Goal: Entertainment & Leisure: Consume media (video, audio)

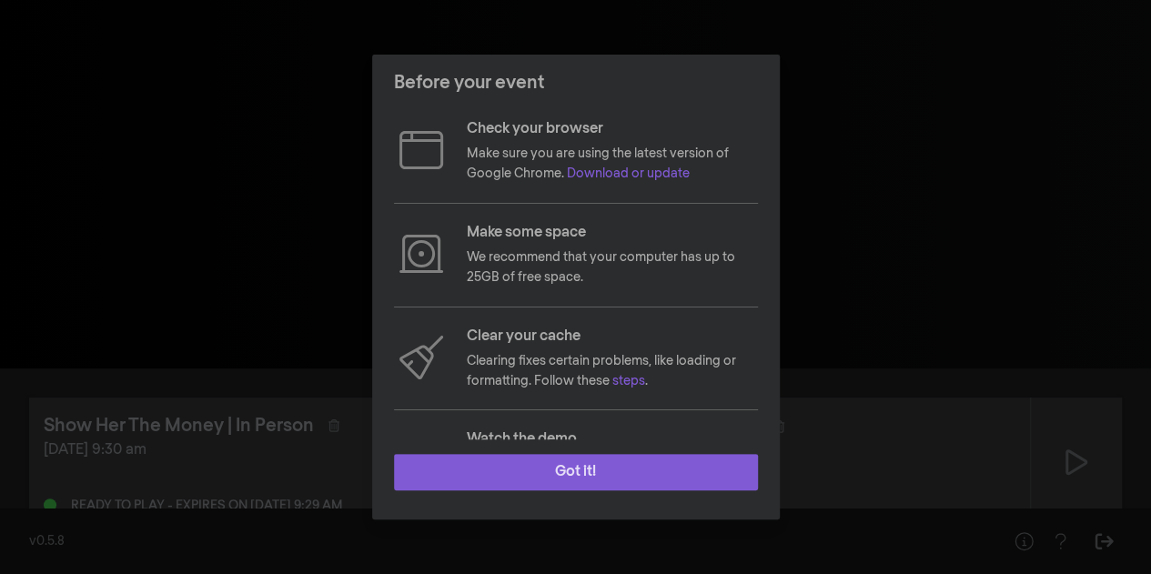
click at [540, 476] on button "Got it!" at bounding box center [576, 472] width 364 height 36
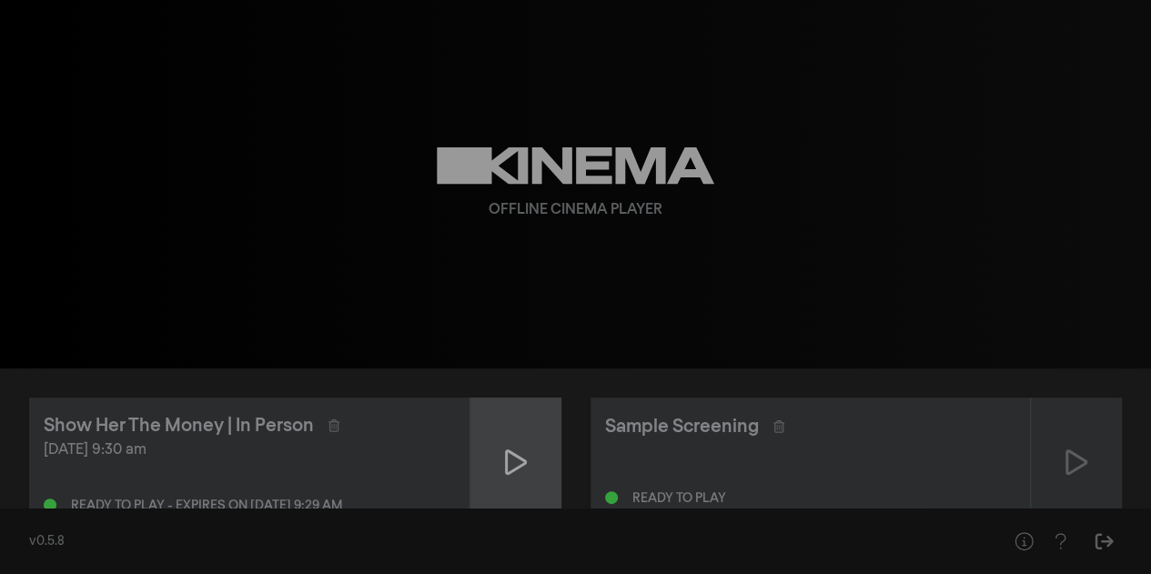
click at [526, 467] on div at bounding box center [516, 462] width 91 height 129
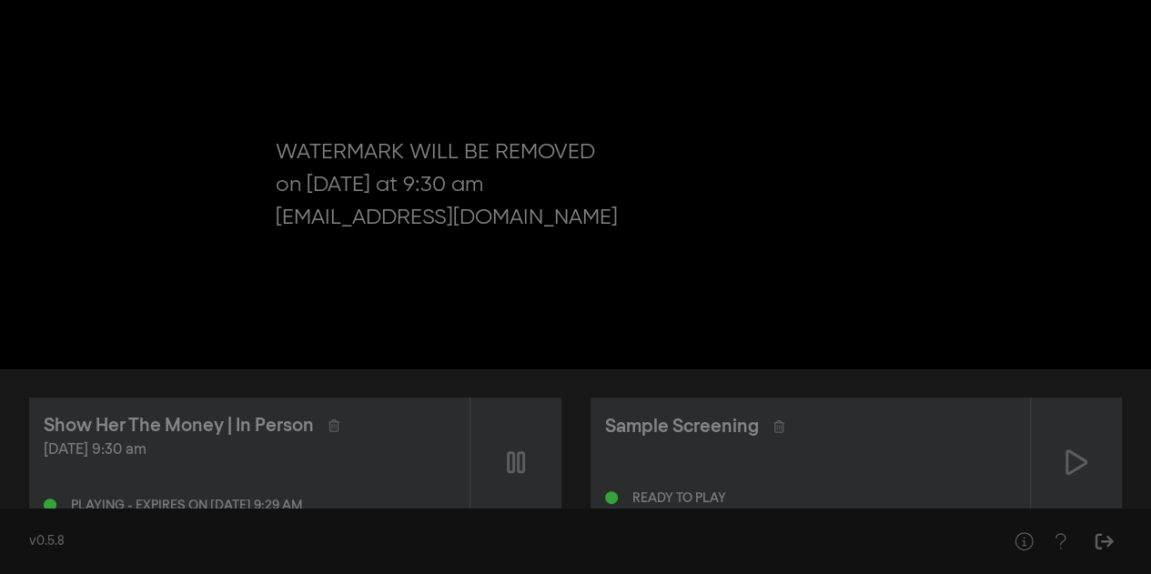
click at [1099, 309] on div "pause 0:00 volume_up fullscreen settings closed_caption Captions Off settings R…" at bounding box center [575, 184] width 1151 height 369
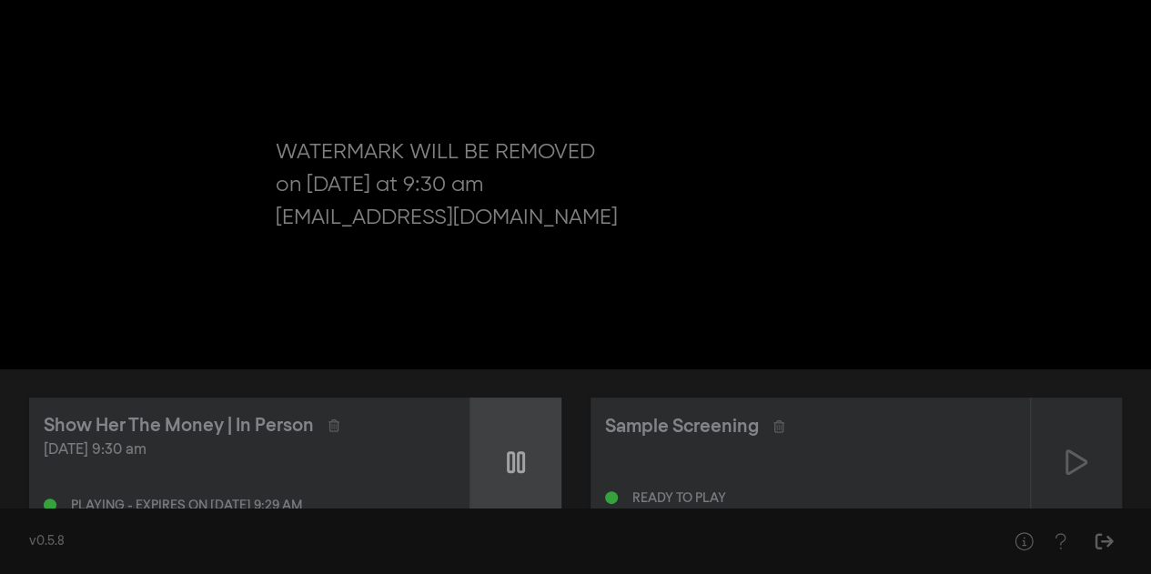
click at [510, 463] on icon at bounding box center [516, 462] width 18 height 29
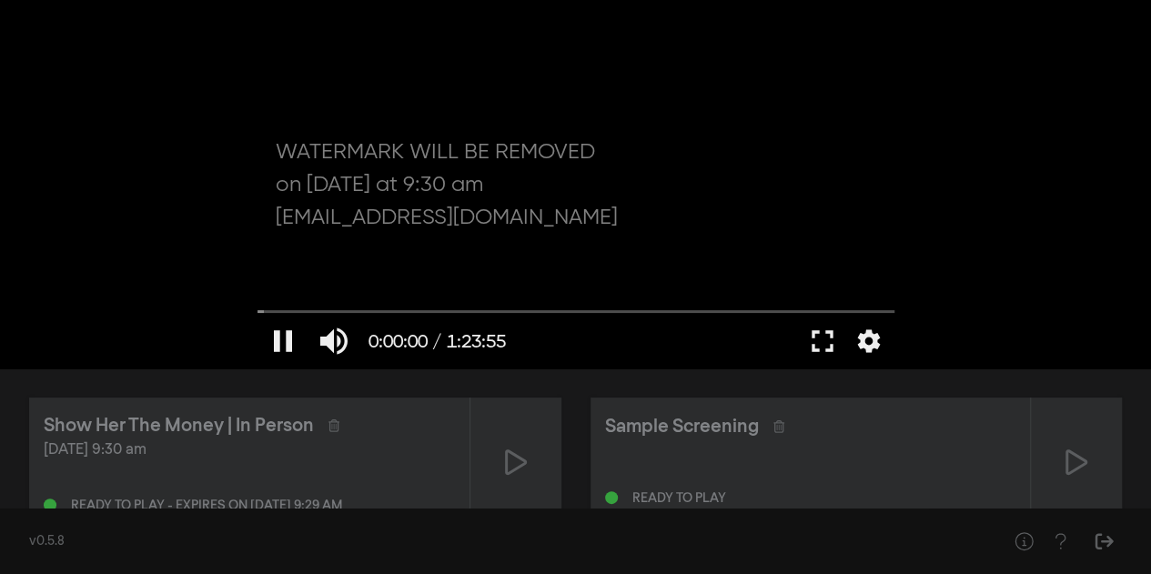
drag, startPoint x: 264, startPoint y: 309, endPoint x: 249, endPoint y: 309, distance: 14.6
click at [258, 309] on input "Seek" at bounding box center [576, 312] width 637 height 11
click at [285, 346] on button "play_arrow" at bounding box center [283, 341] width 51 height 55
click at [830, 347] on button "fullscreen" at bounding box center [822, 341] width 51 height 55
click at [281, 339] on button "pause" at bounding box center [283, 341] width 51 height 55
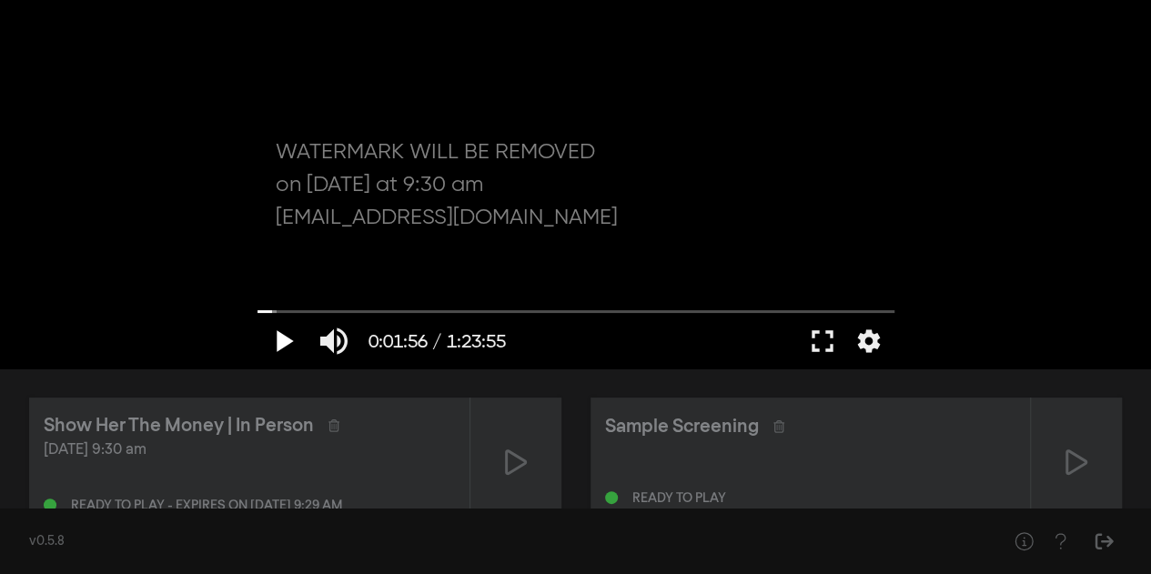
click at [278, 339] on button "play_arrow" at bounding box center [283, 341] width 51 height 55
type input "118.969676"
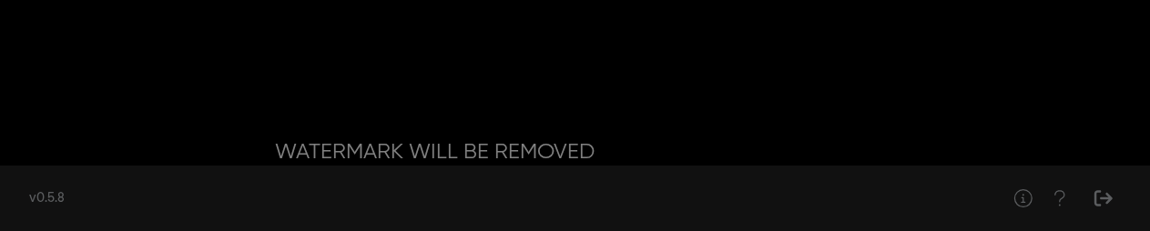
scroll to position [221, 0]
click at [842, 148] on div at bounding box center [575, 184] width 655 height 369
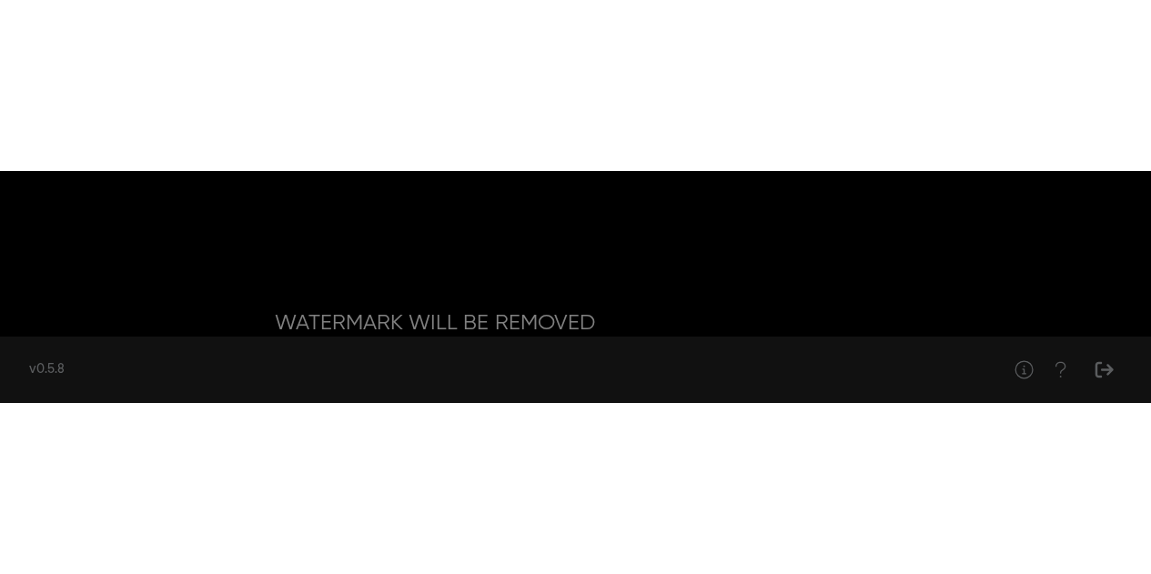
scroll to position [0, 0]
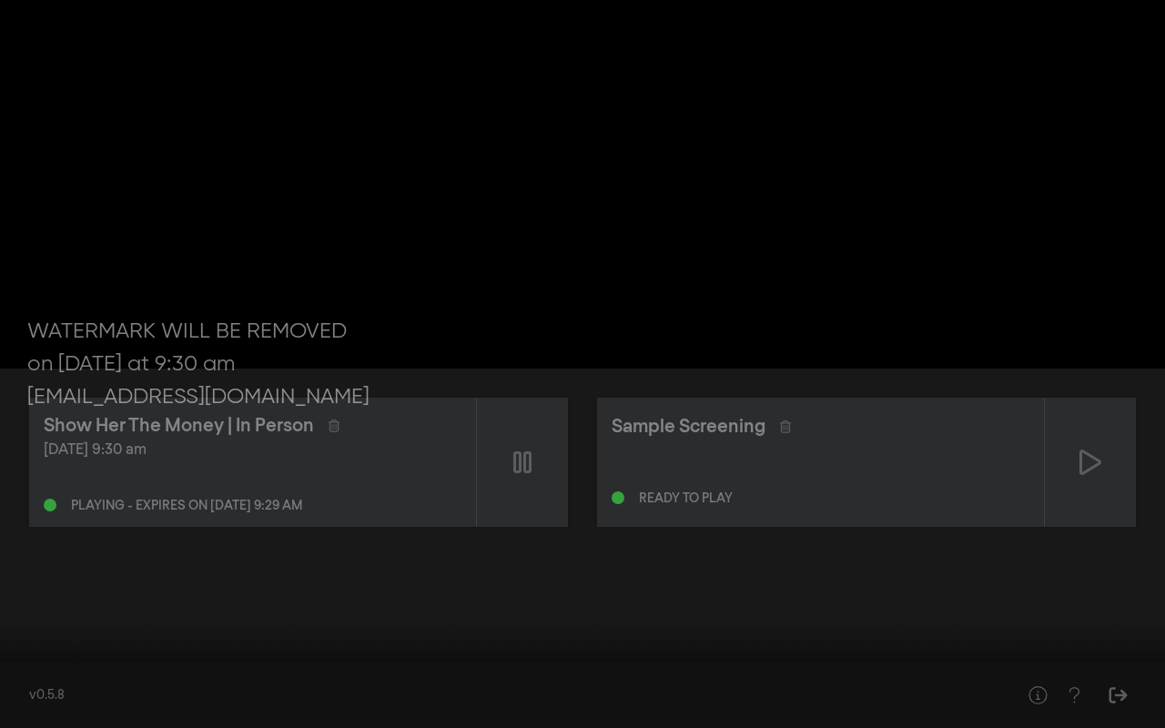
click at [1081, 573] on button "fullscreen_exit" at bounding box center [1084, 701] width 51 height 55
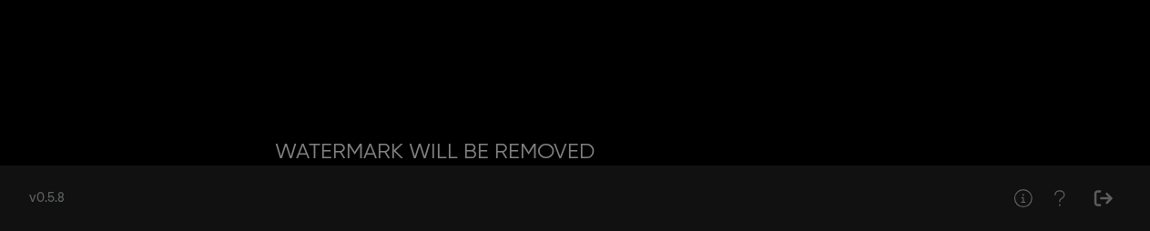
drag, startPoint x: 1098, startPoint y: 44, endPoint x: 1089, endPoint y: 138, distance: 95.0
click at [1095, 154] on div "pause 0:03:18 / 1:23:55 volume_up fullscreen settings closed_caption Captions O…" at bounding box center [575, 184] width 1150 height 369
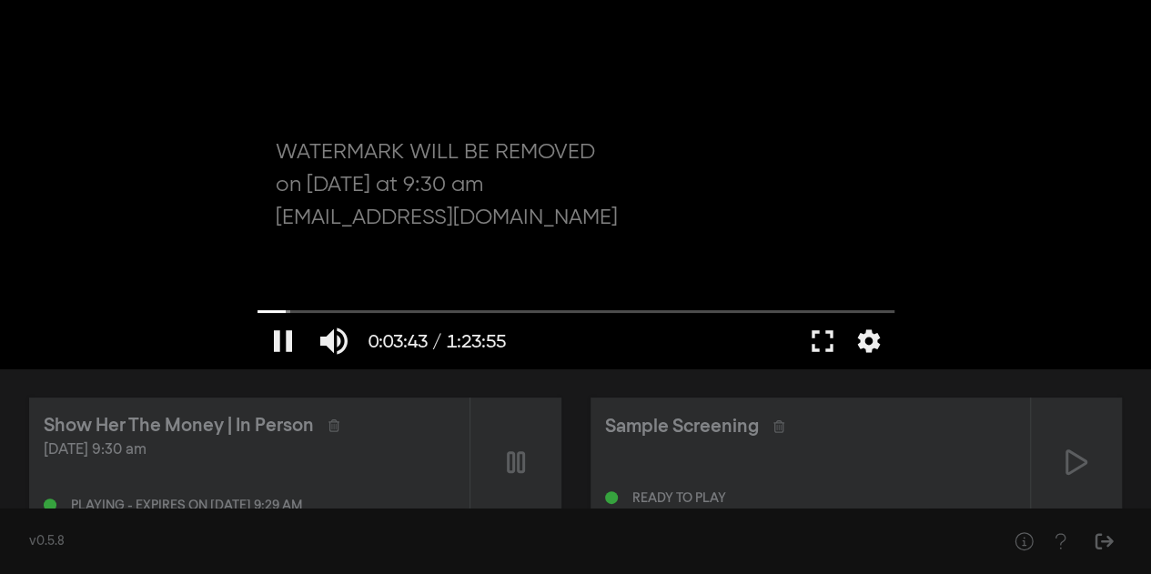
drag, startPoint x: 817, startPoint y: 157, endPoint x: 731, endPoint y: 110, distance: 98.1
click at [731, 110] on div at bounding box center [575, 184] width 655 height 369
drag, startPoint x: 286, startPoint y: 316, endPoint x: 246, endPoint y: 315, distance: 40.1
click at [258, 315] on input "Seek" at bounding box center [576, 311] width 637 height 11
click at [824, 323] on button "fullscreen" at bounding box center [822, 341] width 51 height 55
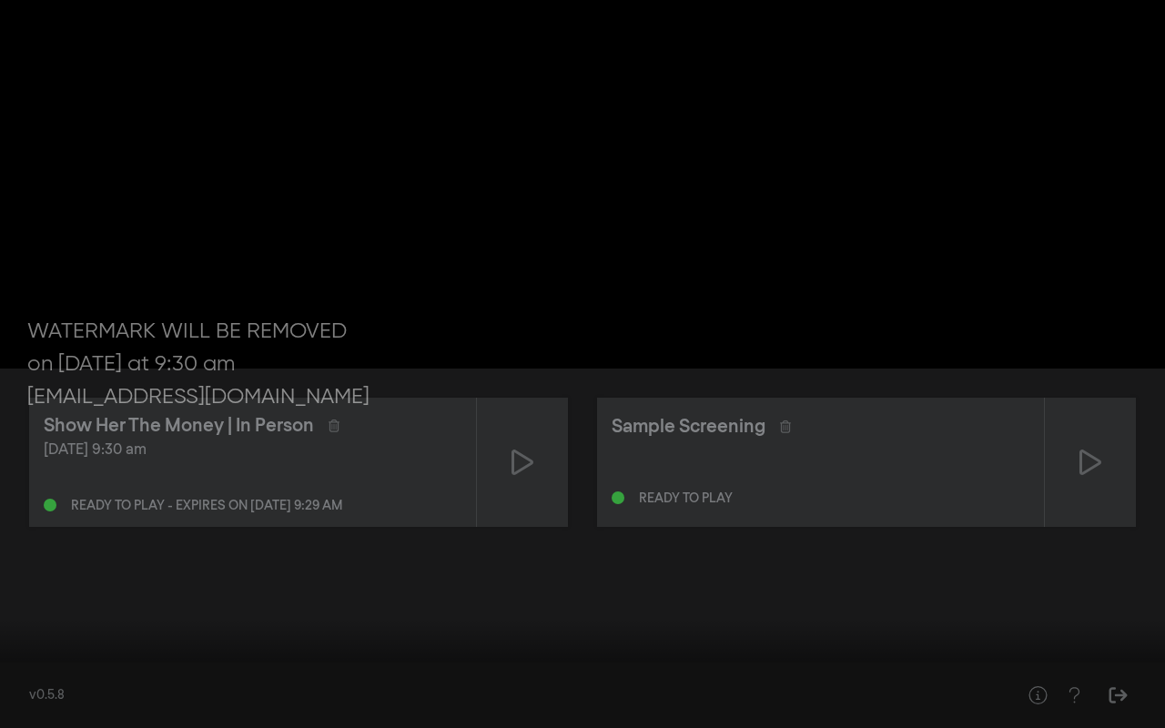
click at [25, 573] on button "play_arrow" at bounding box center [34, 701] width 51 height 55
click at [36, 573] on button "pause" at bounding box center [34, 701] width 51 height 55
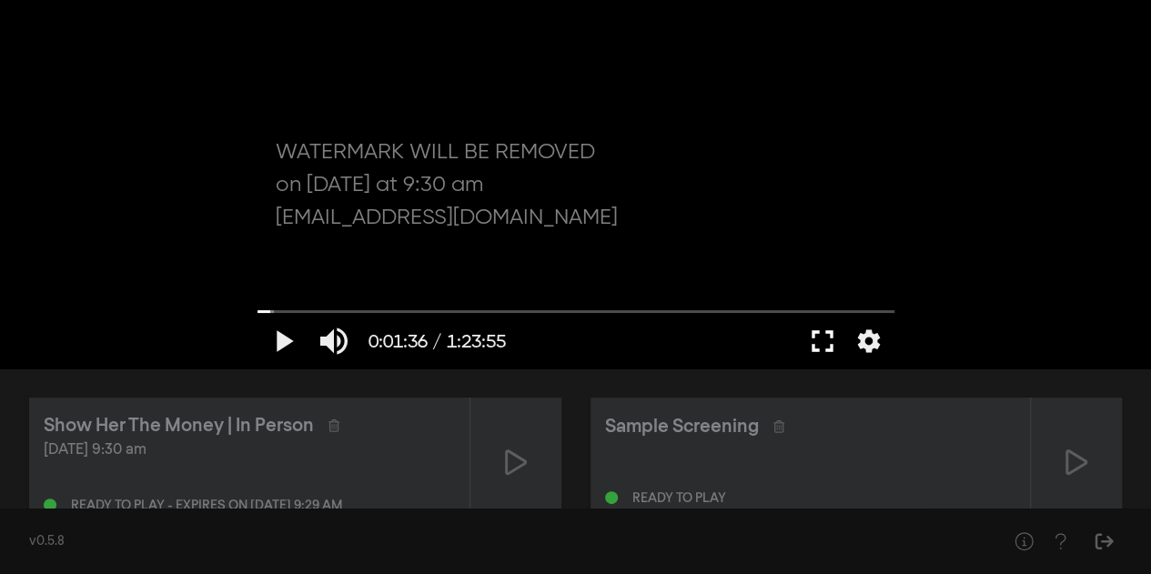
drag, startPoint x: 821, startPoint y: 345, endPoint x: 821, endPoint y: 455, distance: 110.1
click at [821, 345] on button "fullscreen" at bounding box center [822, 341] width 51 height 55
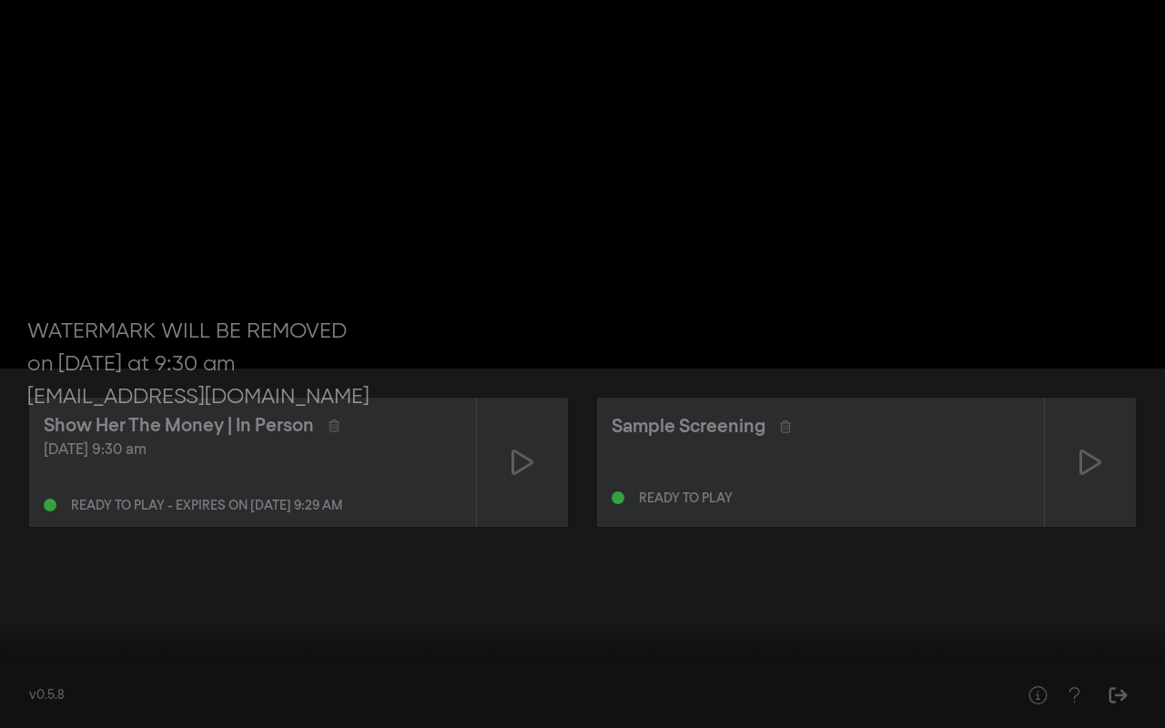
click at [27, 573] on button "play_arrow" at bounding box center [34, 701] width 51 height 55
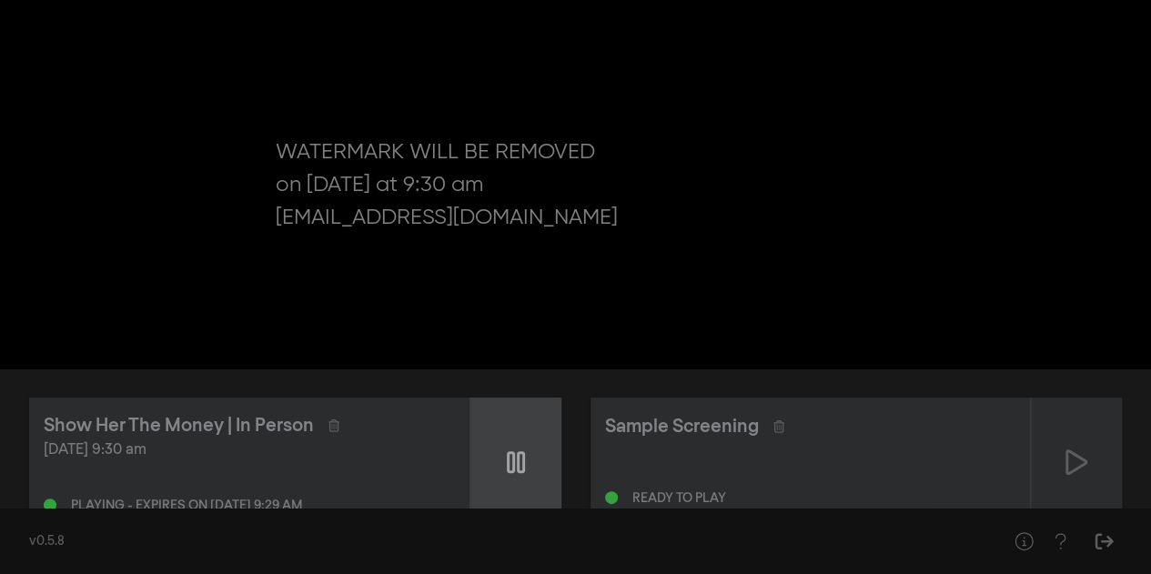
click at [507, 458] on icon at bounding box center [516, 462] width 18 height 22
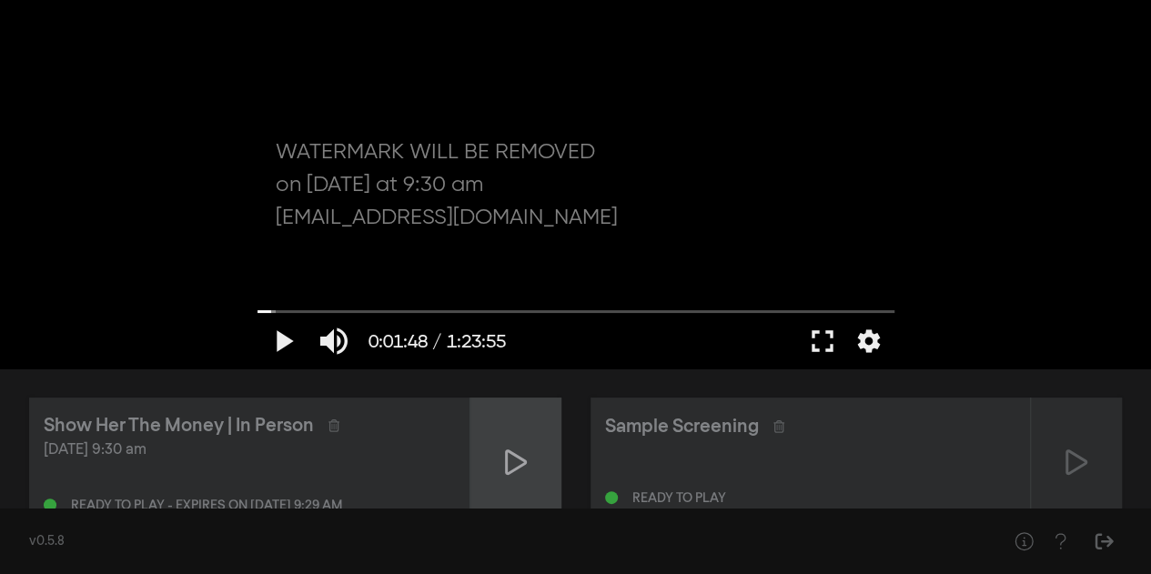
click at [507, 458] on icon at bounding box center [516, 462] width 22 height 25
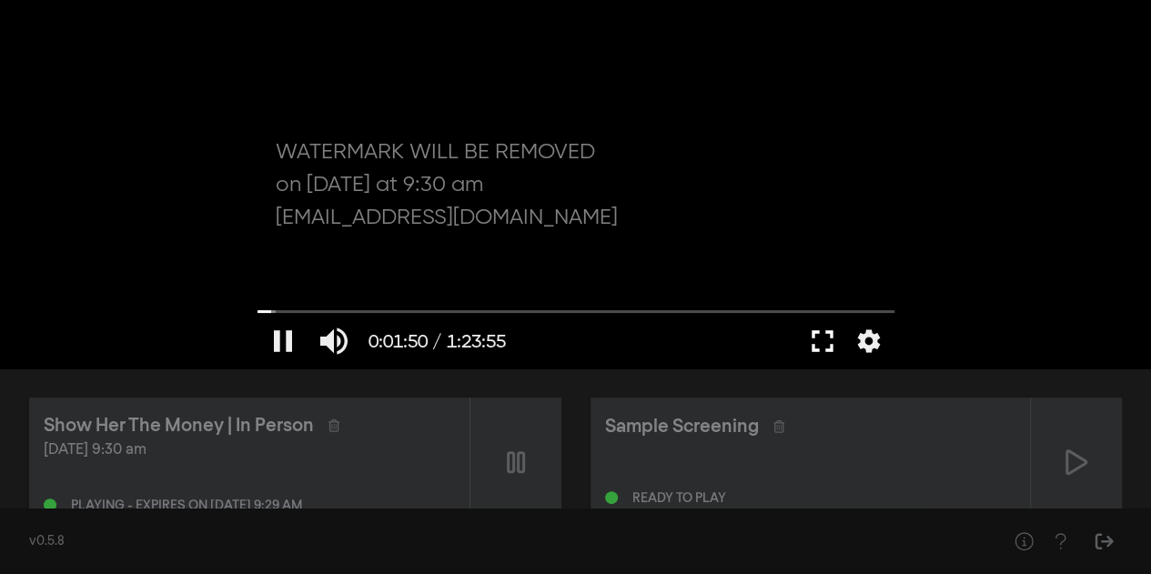
click at [819, 341] on button "fullscreen" at bounding box center [822, 341] width 51 height 55
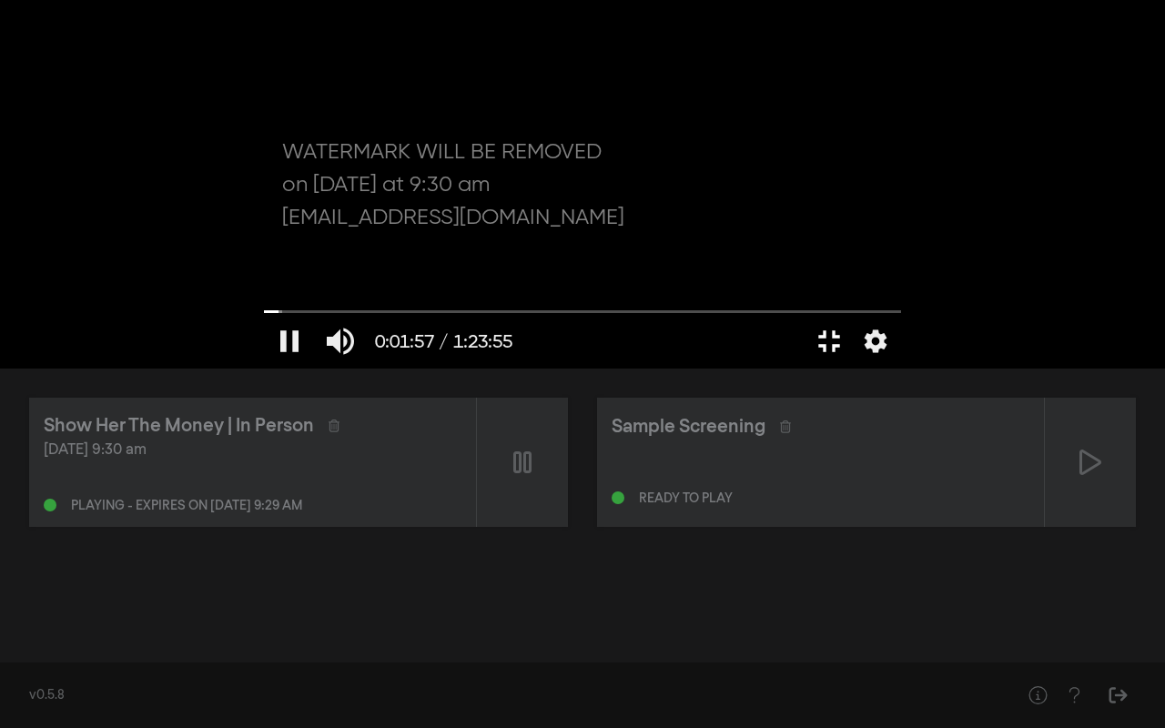
type input "117.864273"
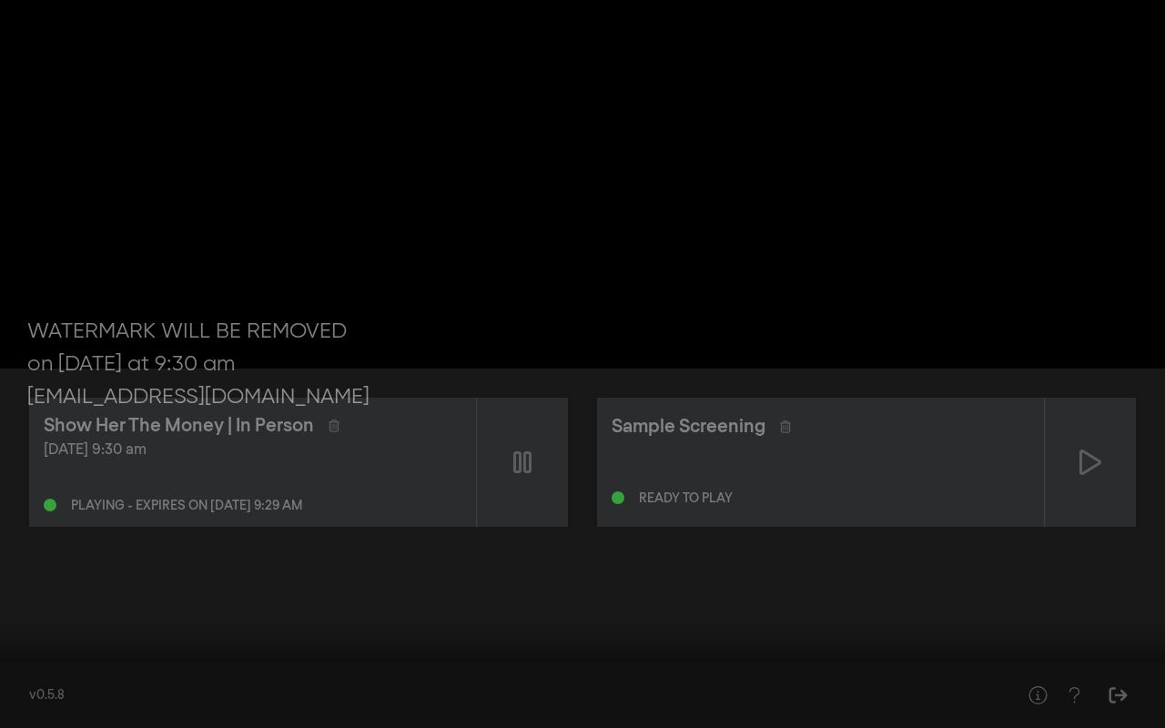
click at [25, 573] on button "pause" at bounding box center [34, 701] width 51 height 55
type input "154.066599"
